Goal: Task Accomplishment & Management: Use online tool/utility

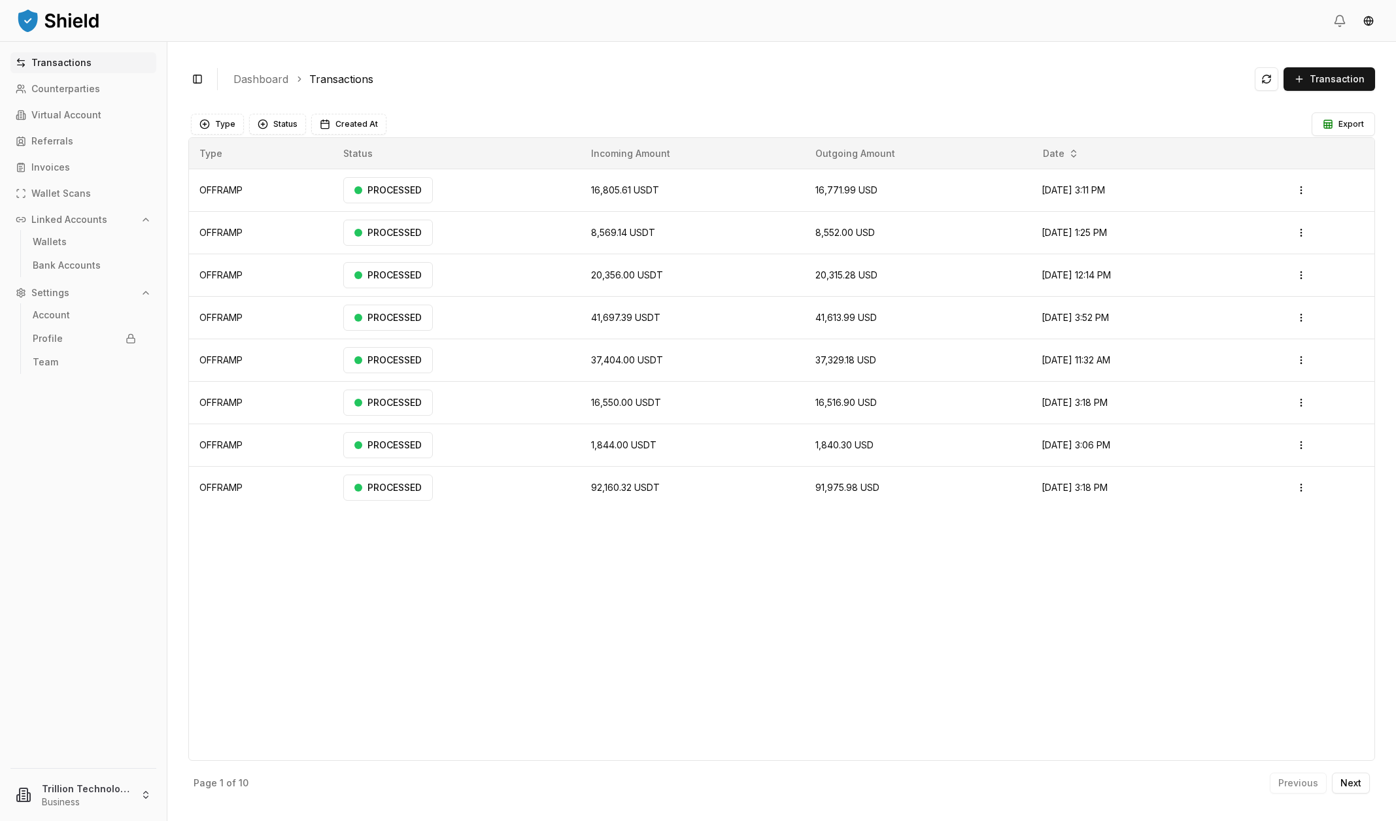
click at [549, 42] on div "Toggle Sidebar Dashboard Transactions Transaction OFFRAMP 16,805.61 USDT 16,771…" at bounding box center [781, 431] width 1229 height 779
click at [77, 84] on p "Counterparties" at bounding box center [65, 88] width 69 height 9
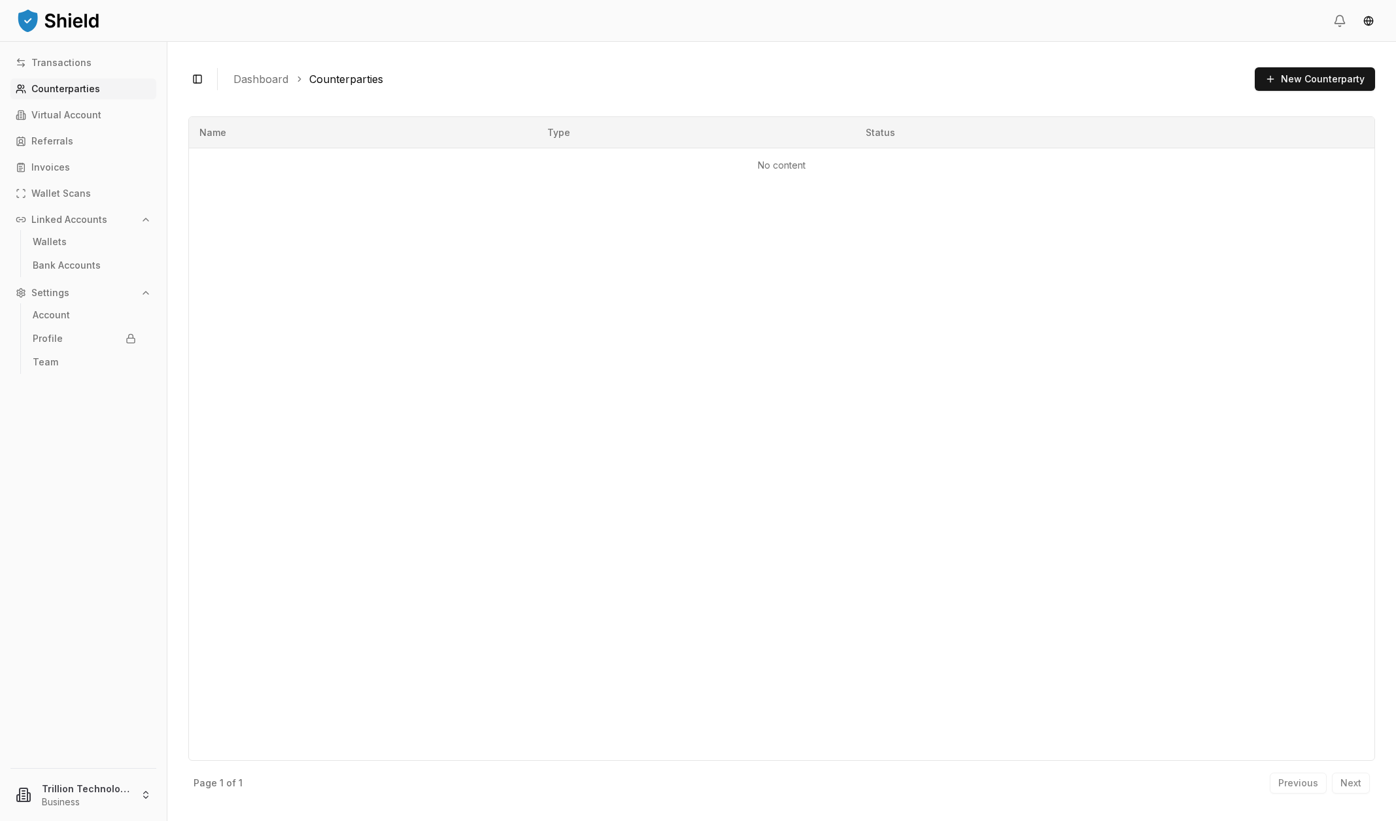
click at [774, 286] on div "Name Type Status No content" at bounding box center [781, 438] width 1187 height 645
click at [1288, 84] on button "New Counterparty" at bounding box center [1315, 79] width 120 height 24
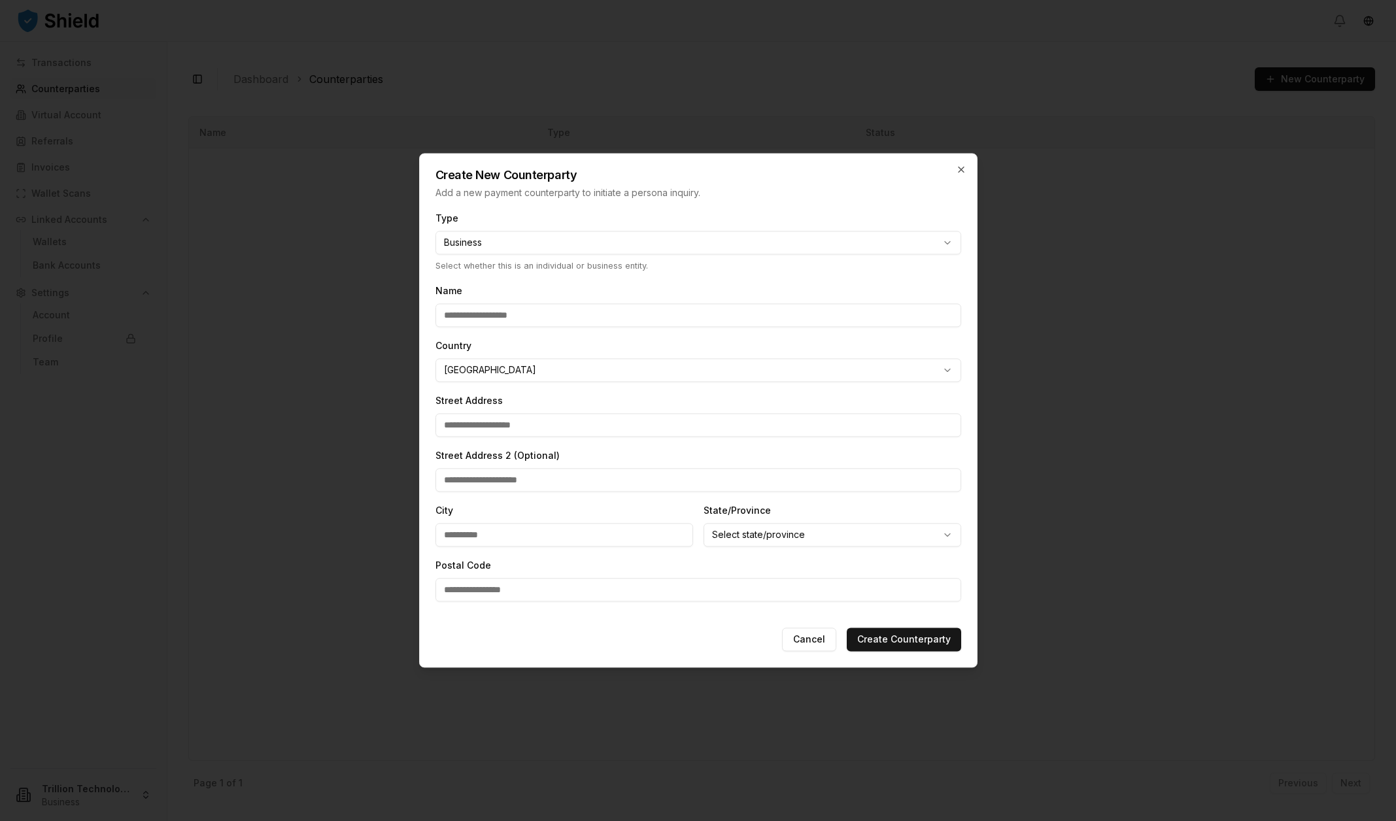
click at [74, 131] on div at bounding box center [698, 410] width 1396 height 821
click at [796, 634] on button "Cancel" at bounding box center [809, 640] width 54 height 24
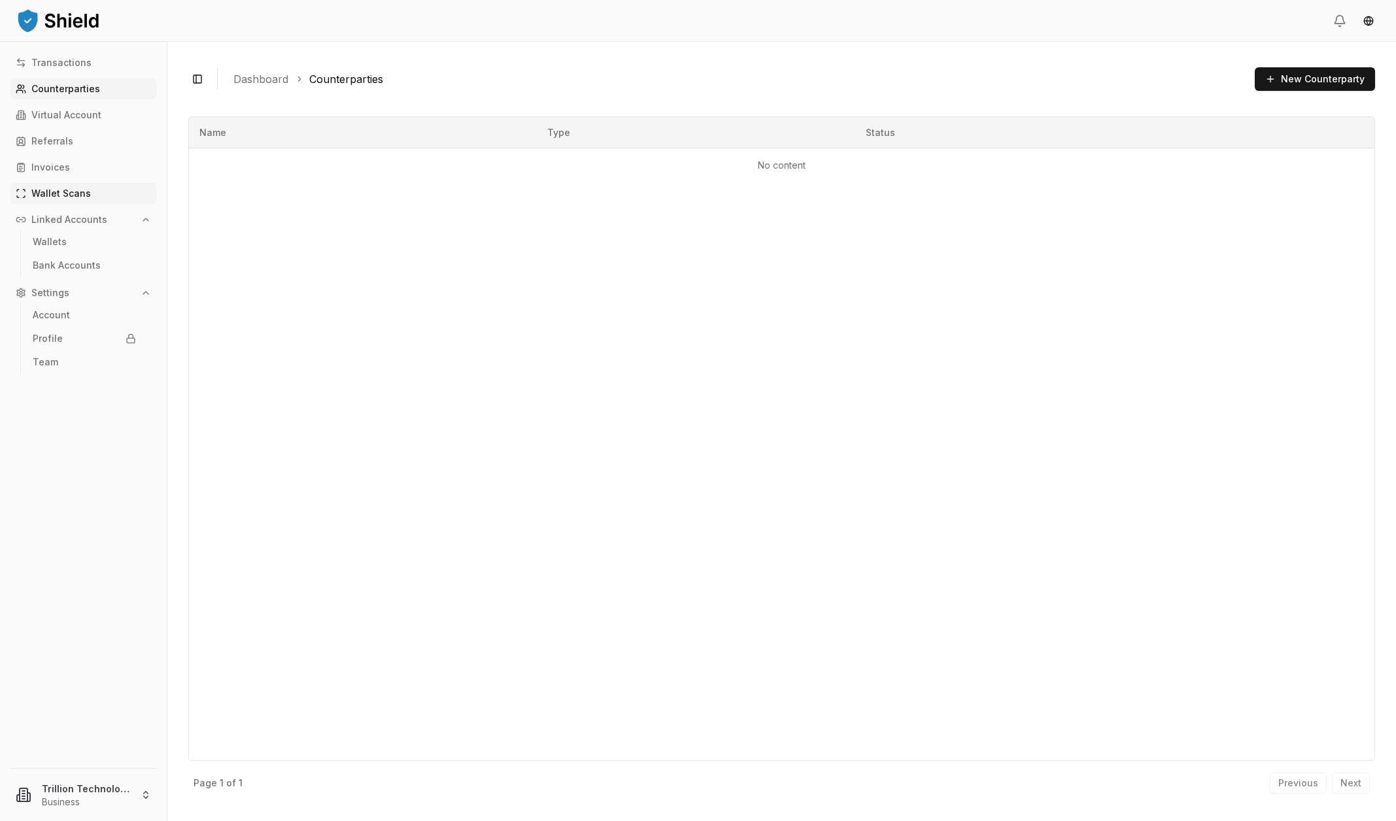
click at [84, 192] on p "Wallet Scans" at bounding box center [61, 193] width 60 height 9
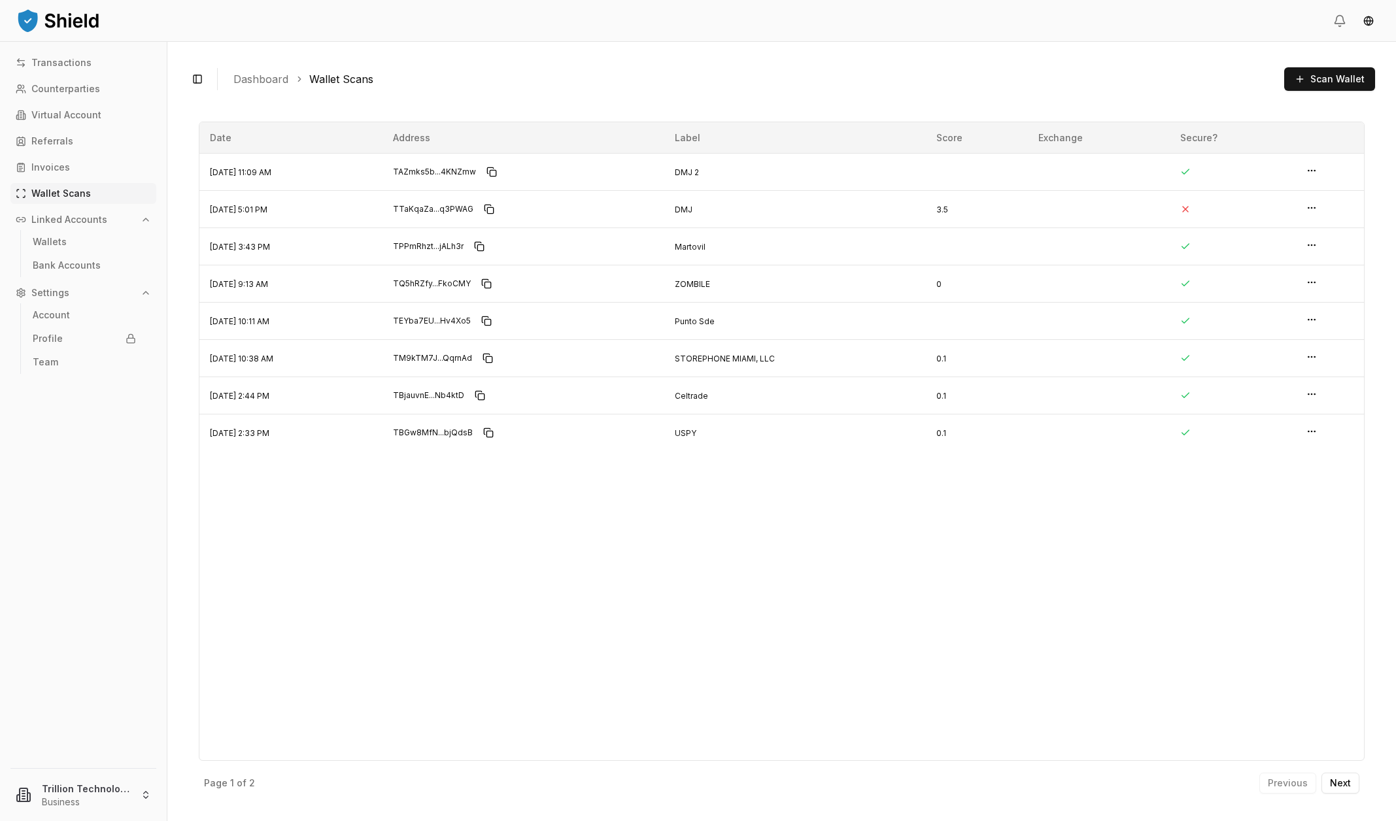
click at [668, 44] on div "Toggle Sidebar Dashboard Wallet Scans Scan Wallet TAZmks5b...4KNZmw TAZmks5bsti…" at bounding box center [781, 431] width 1229 height 779
click at [462, 49] on div "Toggle Sidebar Dashboard Wallet Scans Scan Wallet TAZmks5b...4KNZmw TAZmks5bsti…" at bounding box center [781, 431] width 1229 height 779
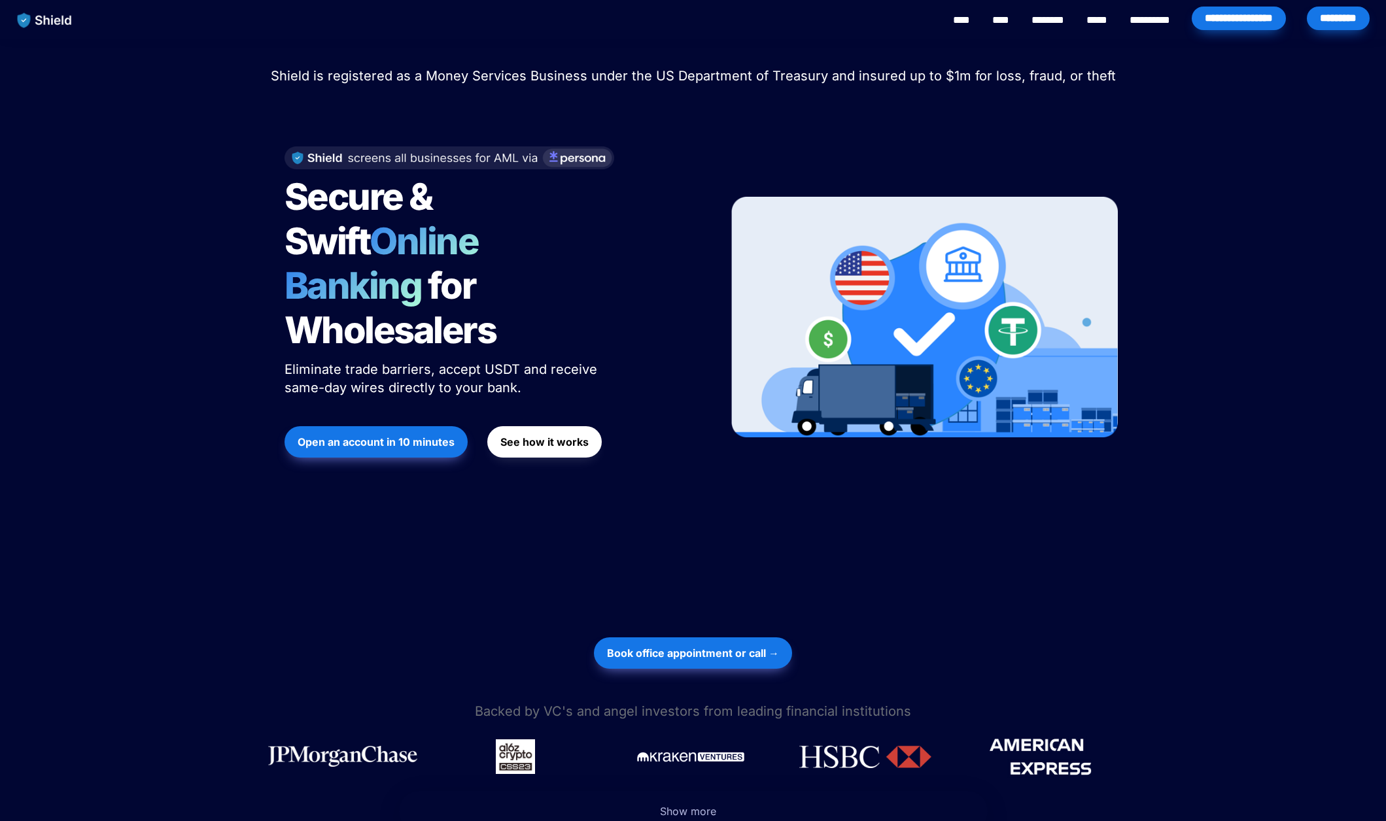
click at [158, 418] on div "Shield raised $2.1M in an oversubscribed pre-seed round! Read here to learn mor…" at bounding box center [693, 283] width 1386 height 488
